Goal: Task Accomplishment & Management: Manage account settings

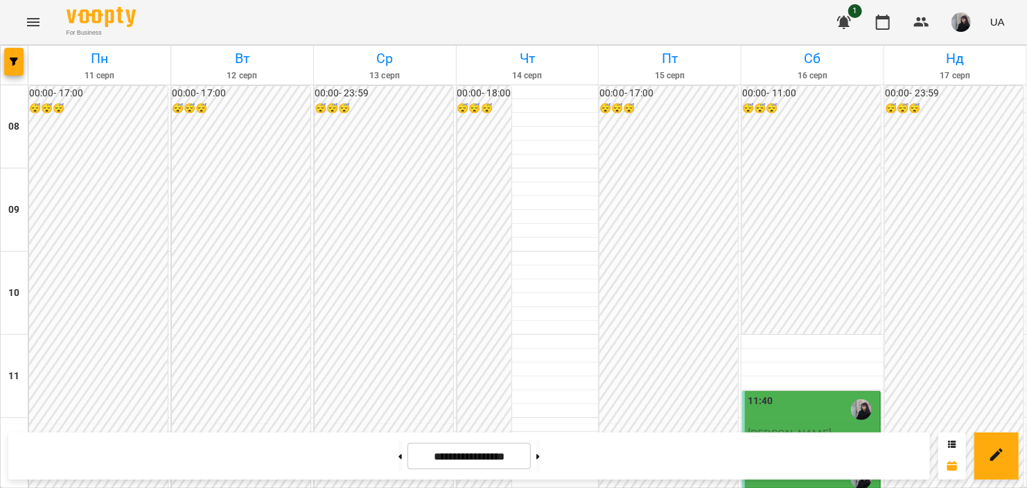
scroll to position [762, 0]
click at [540, 456] on button at bounding box center [537, 456] width 3 height 30
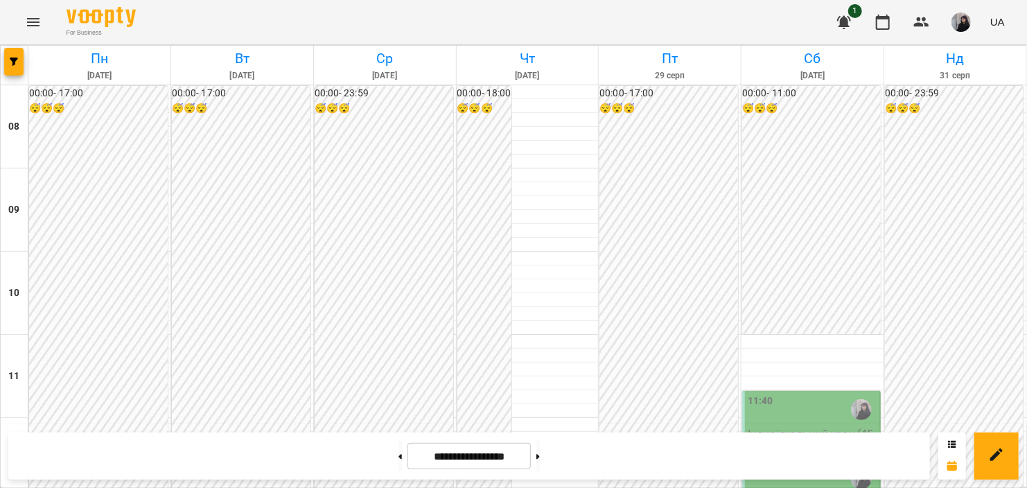
scroll to position [693, 0]
click at [398, 458] on icon at bounding box center [399, 457] width 3 height 6
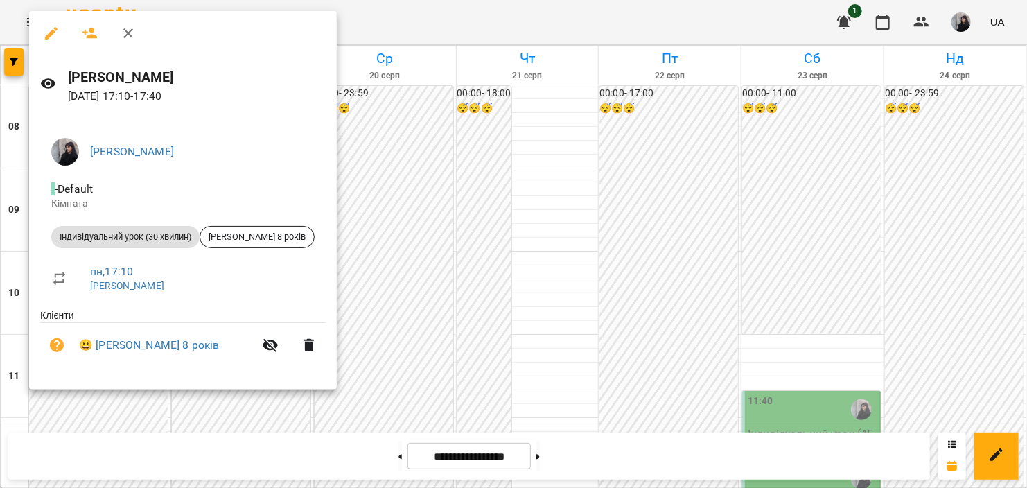
click at [386, 157] on div at bounding box center [513, 244] width 1027 height 488
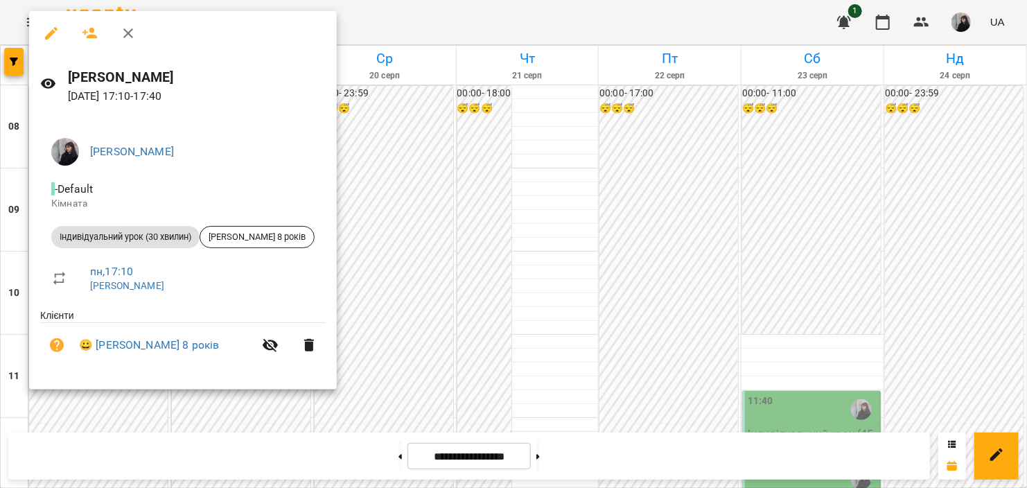
click at [382, 170] on div at bounding box center [513, 244] width 1027 height 488
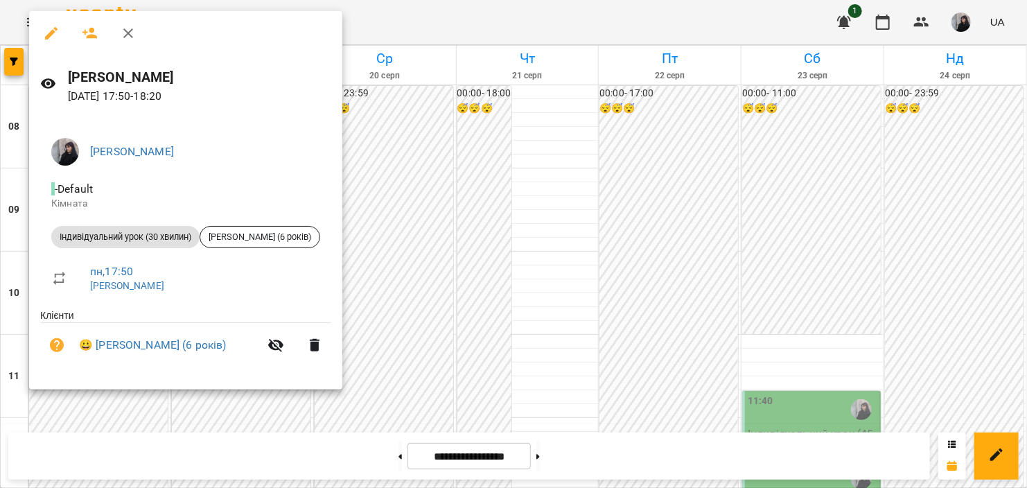
click at [372, 173] on div at bounding box center [513, 244] width 1027 height 488
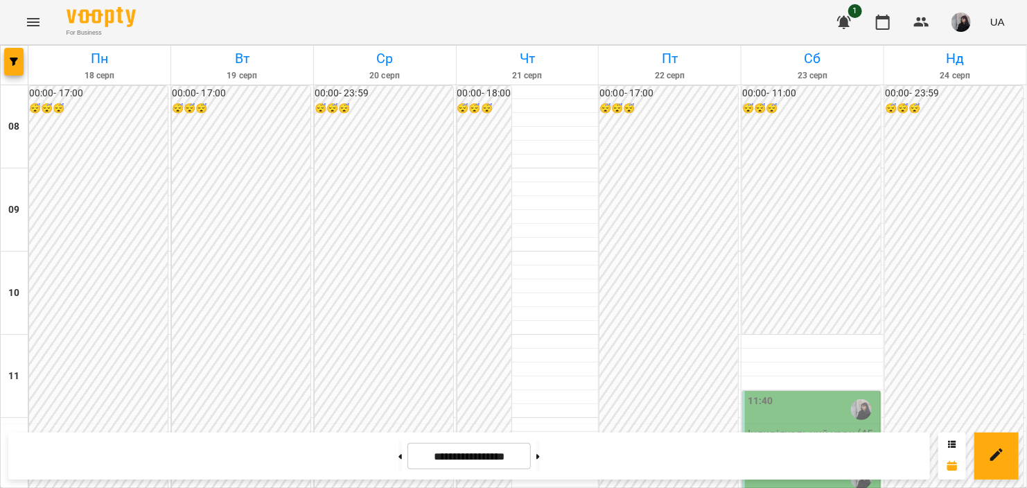
click at [360, 471] on div "**********" at bounding box center [468, 455] width 921 height 47
click at [398, 466] on button at bounding box center [399, 456] width 3 height 30
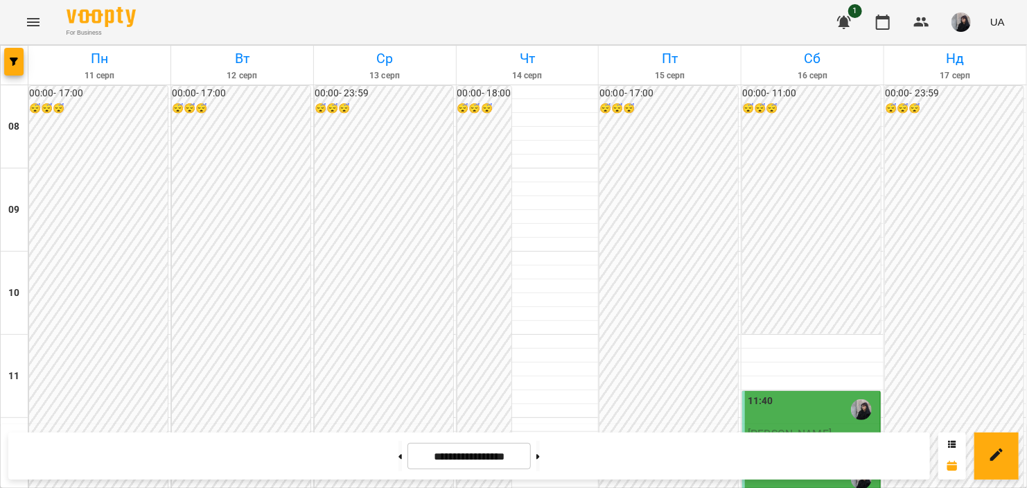
scroll to position [698, 0]
click at [540, 458] on button at bounding box center [537, 456] width 3 height 30
type input "**********"
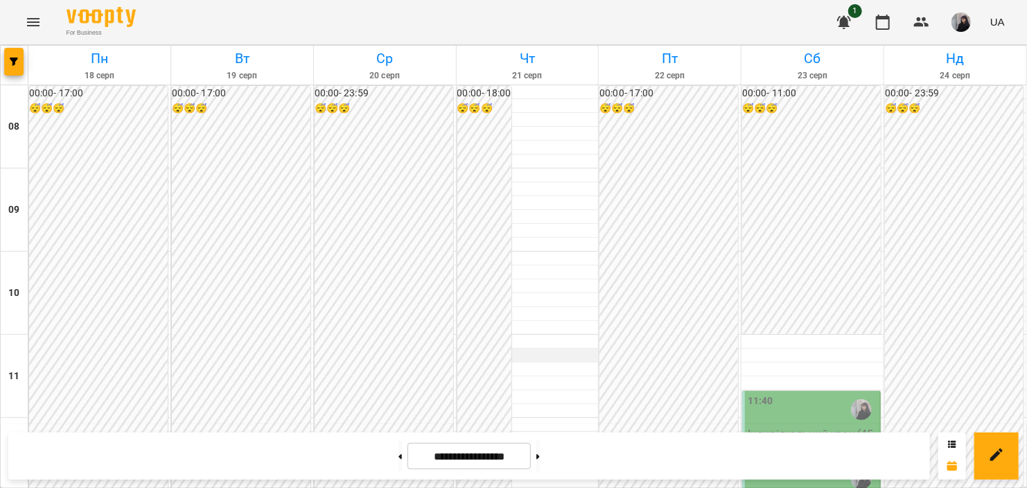
scroll to position [693, 0]
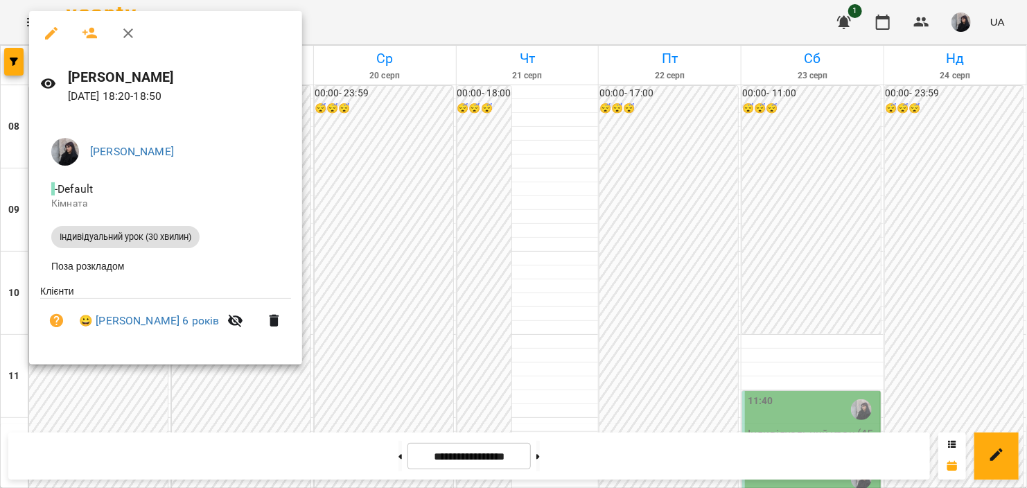
click at [346, 220] on div at bounding box center [513, 244] width 1027 height 488
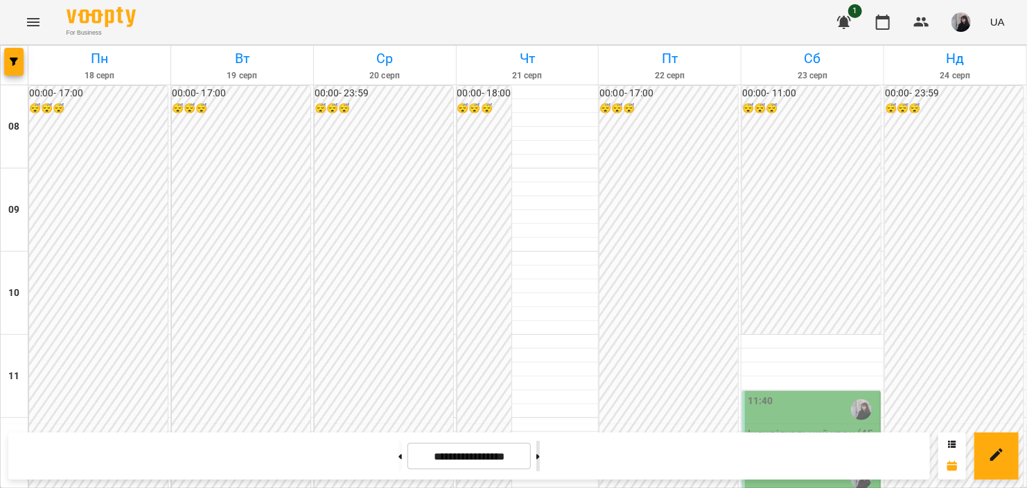
click at [540, 461] on button at bounding box center [537, 456] width 3 height 30
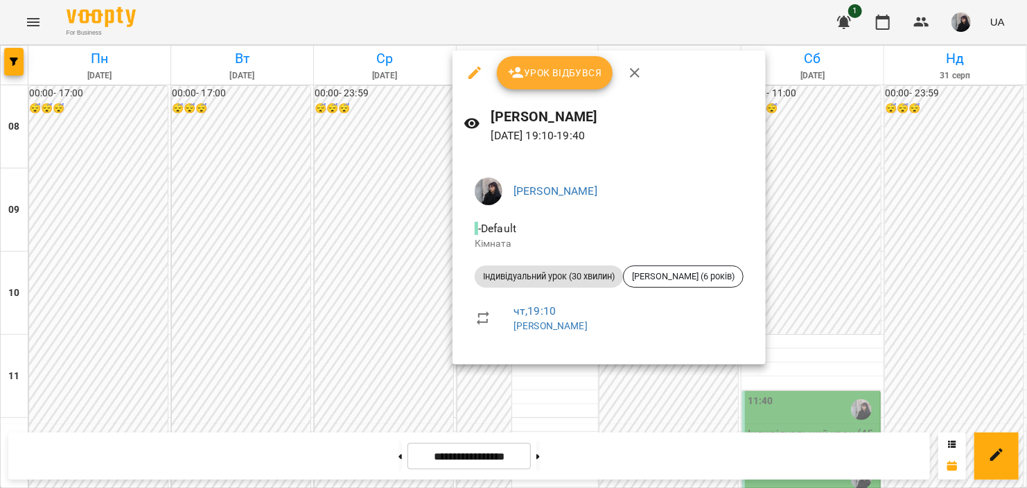
click at [389, 326] on div at bounding box center [513, 244] width 1027 height 488
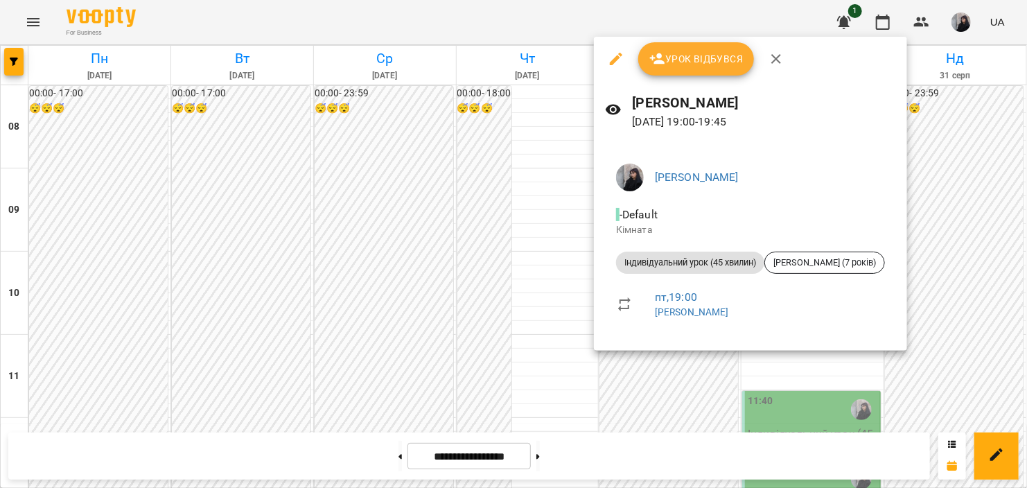
click at [822, 367] on div at bounding box center [513, 244] width 1027 height 488
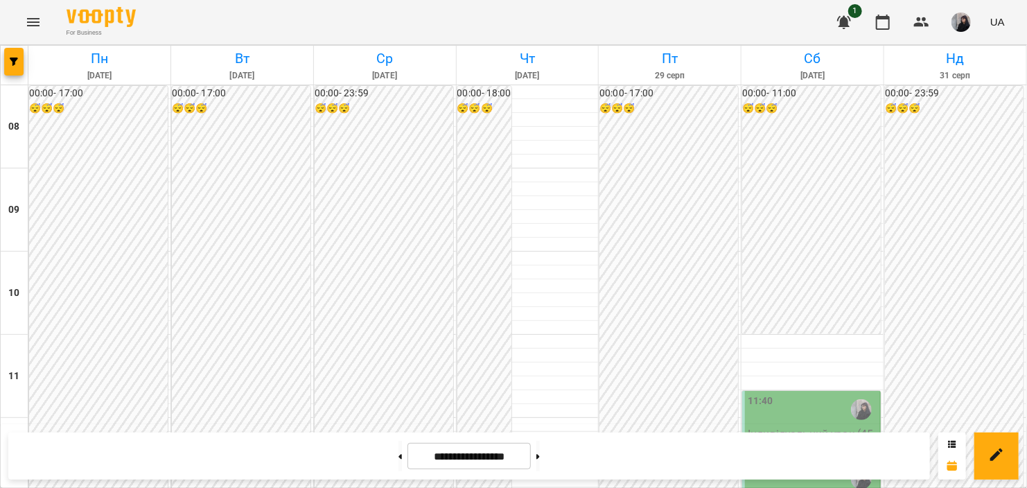
scroll to position [624, 0]
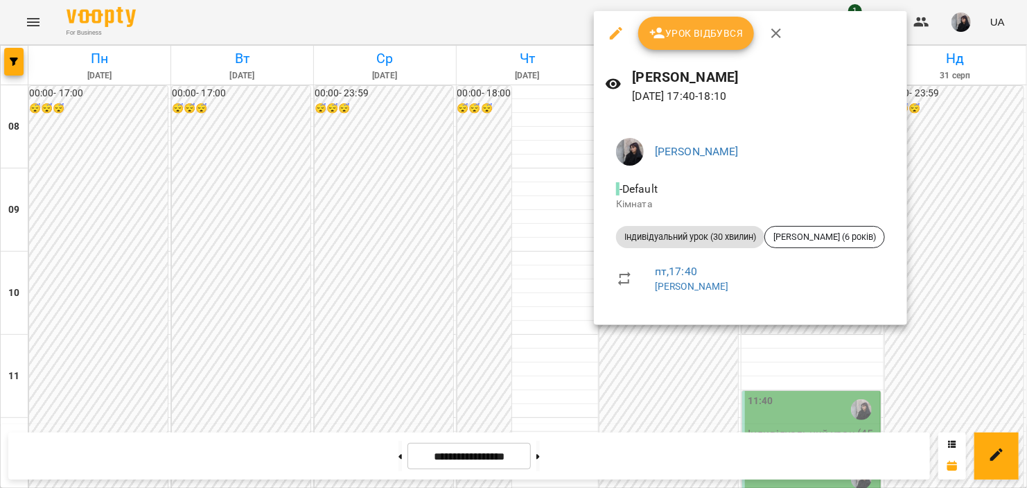
click at [831, 342] on div at bounding box center [513, 244] width 1027 height 488
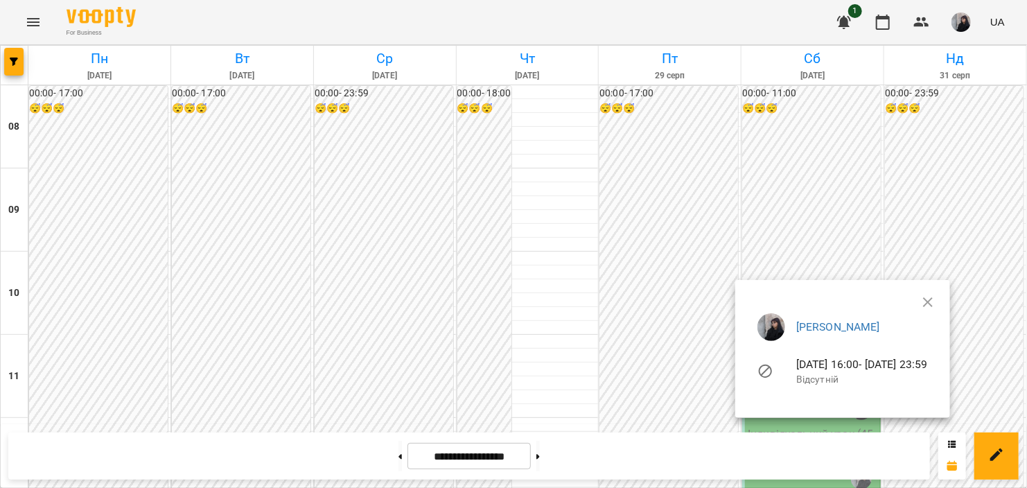
click at [377, 455] on div at bounding box center [513, 244] width 1027 height 488
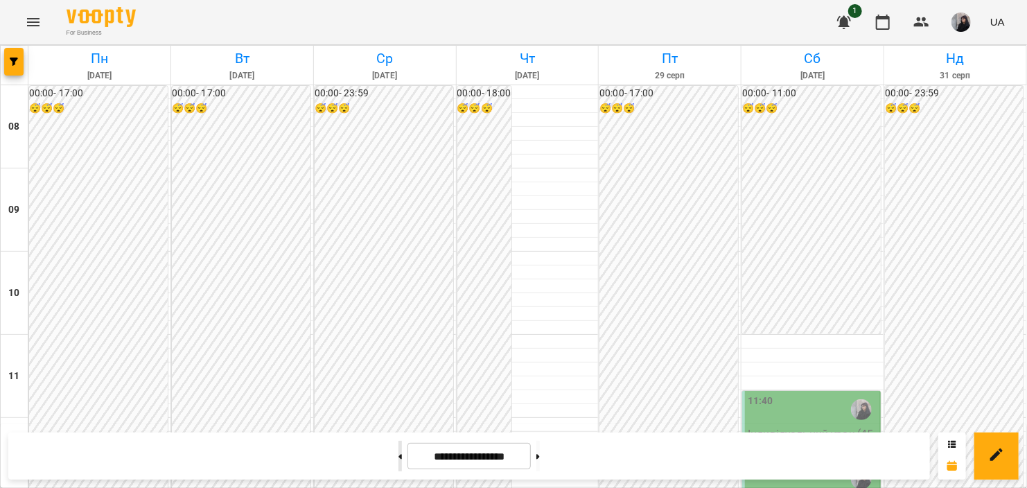
click at [398, 457] on button at bounding box center [399, 456] width 3 height 30
type input "**********"
